Goal: Find specific page/section: Find specific page/section

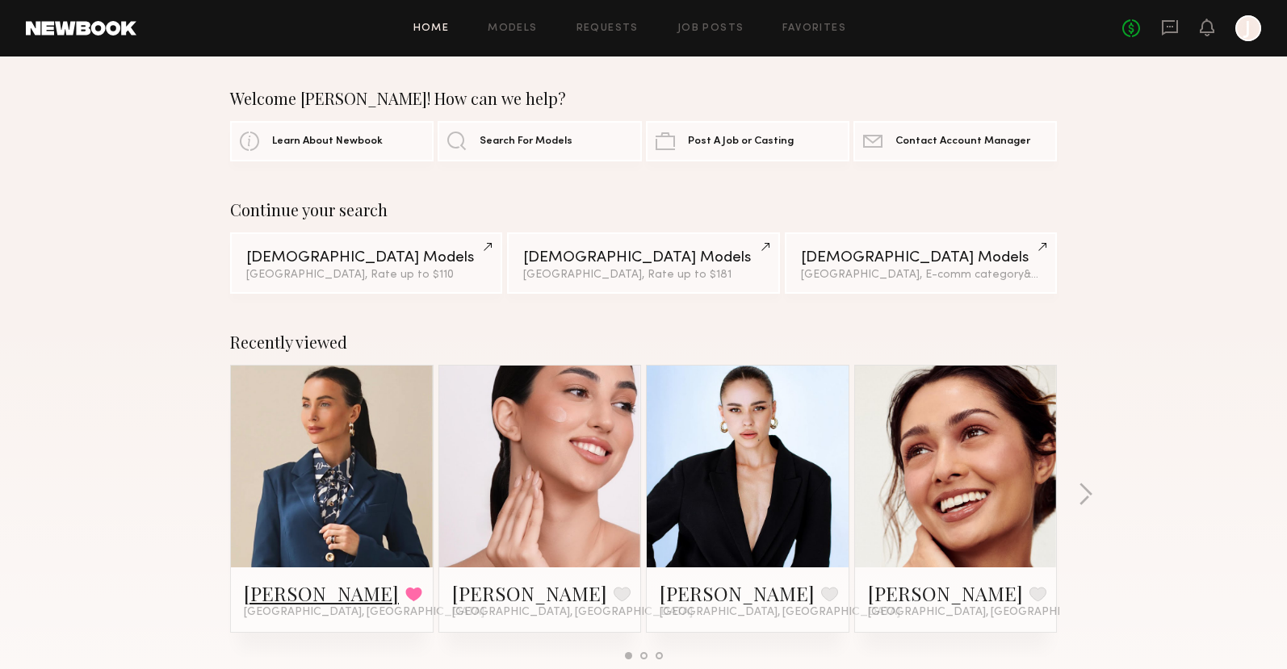
scroll to position [119, 0]
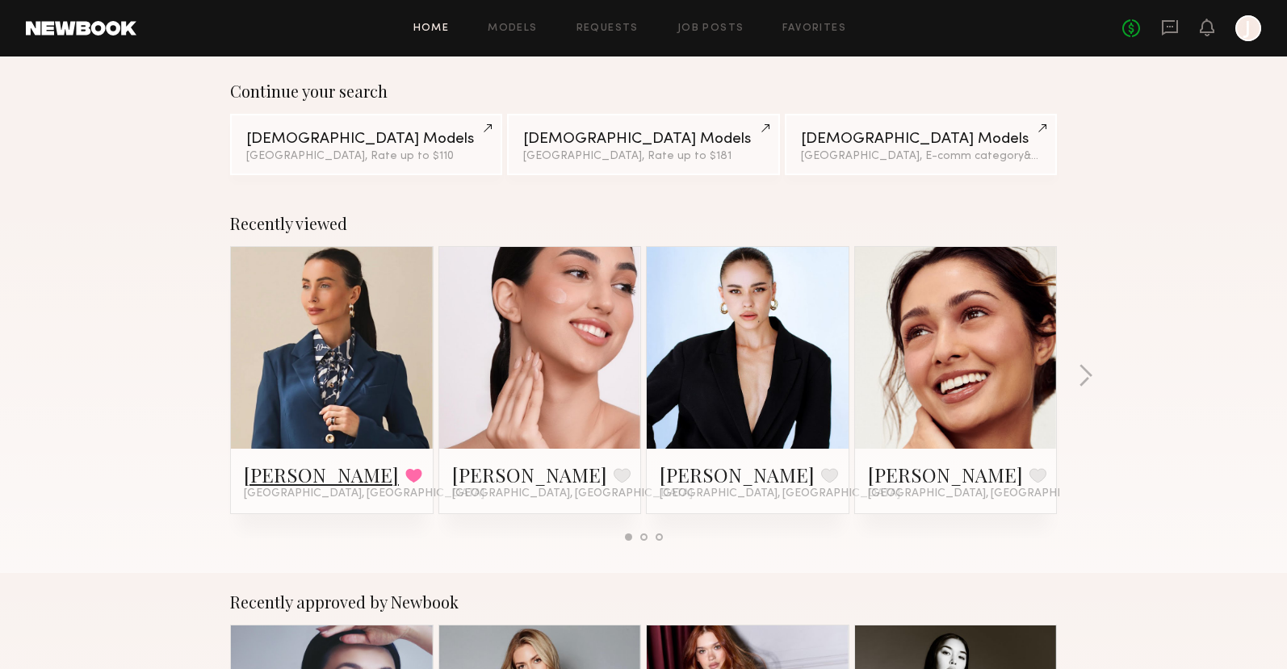
click at [280, 477] on link "[PERSON_NAME]" at bounding box center [321, 475] width 155 height 26
